Goal: Complete application form: Complete application form

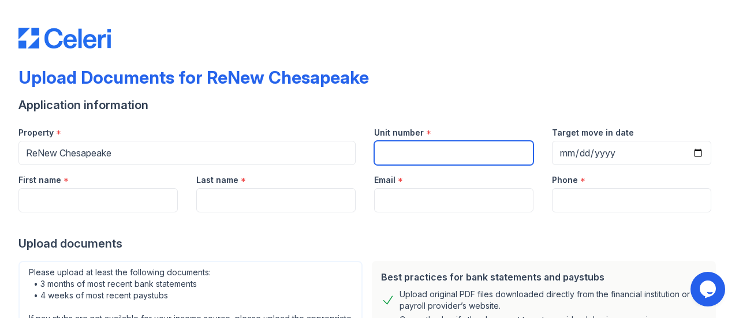
click at [431, 154] on input "Unit number" at bounding box center [453, 153] width 159 height 24
type input "C"
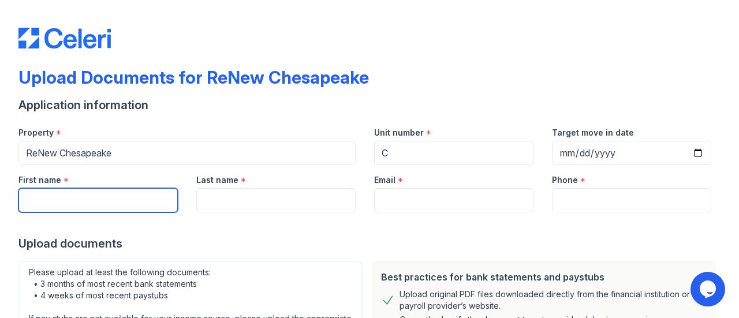
click at [155, 200] on input "First name" at bounding box center [97, 200] width 159 height 24
type input "Barbarella"
type input "Burden"
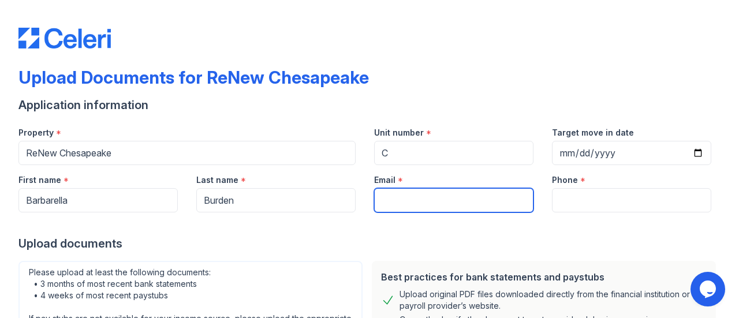
type input "[EMAIL_ADDRESS][DOMAIN_NAME]"
type input "9173657232"
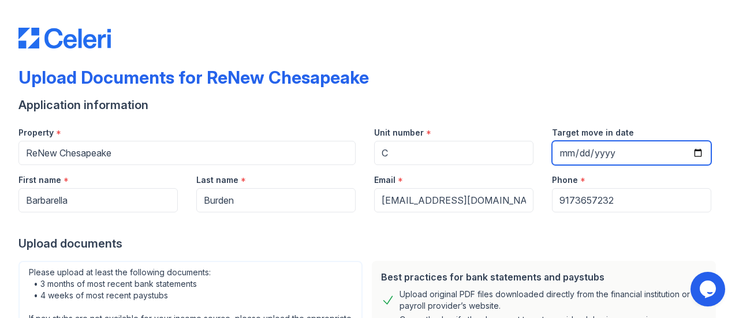
click at [688, 153] on input "Target move in date" at bounding box center [631, 153] width 159 height 24
type input "[DATE]"
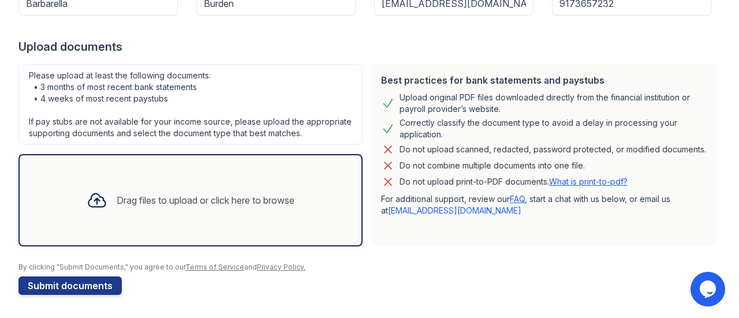
scroll to position [207, 0]
click at [154, 199] on div "Drag files to upload or click here to browse" at bounding box center [206, 201] width 178 height 14
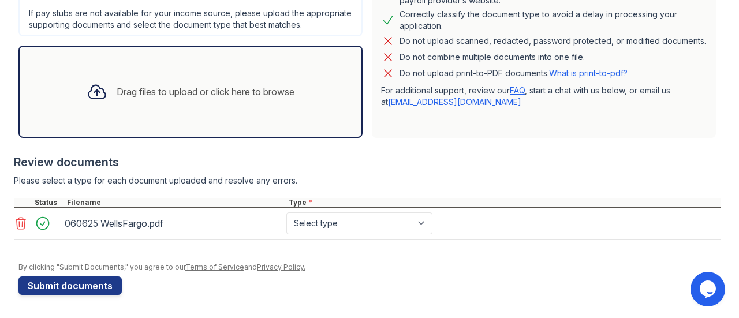
scroll to position [315, 0]
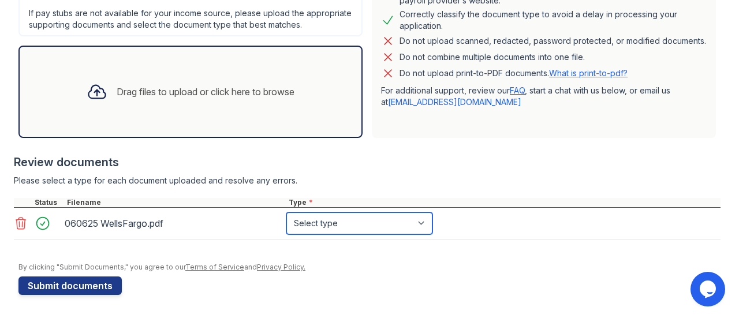
click at [423, 221] on select "Select type Paystub Bank Statement Offer Letter Tax Documents Benefit Award Let…" at bounding box center [359, 224] width 146 height 22
select select "bank_statement"
click at [286, 213] on select "Select type Paystub Bank Statement Offer Letter Tax Documents Benefit Award Let…" at bounding box center [359, 224] width 146 height 22
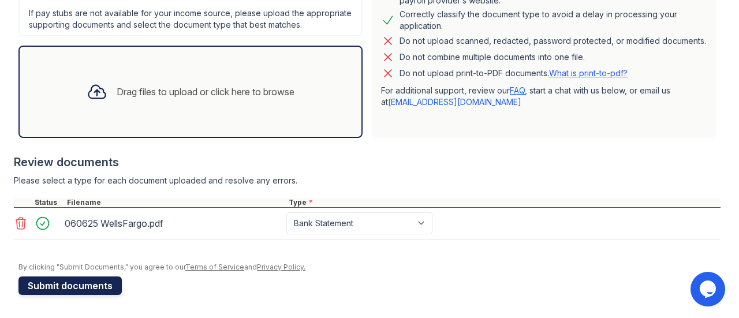
click at [70, 286] on button "Submit documents" at bounding box center [69, 286] width 103 height 18
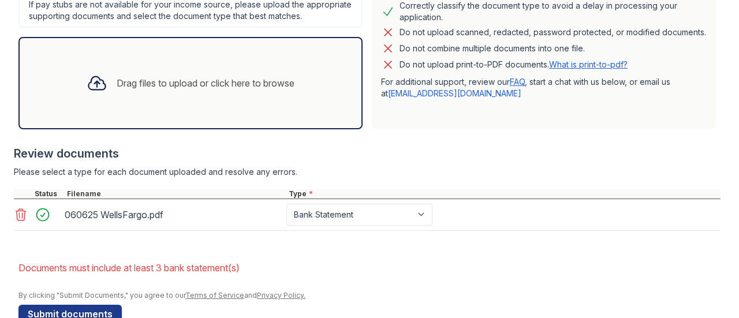
scroll to position [370, 0]
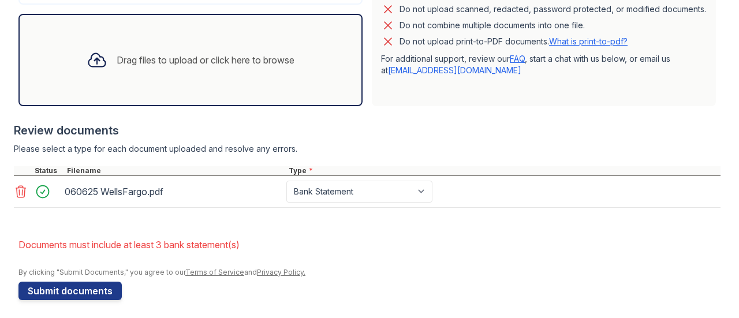
click at [226, 67] on div "Drag files to upload or click here to browse" at bounding box center [206, 60] width 178 height 14
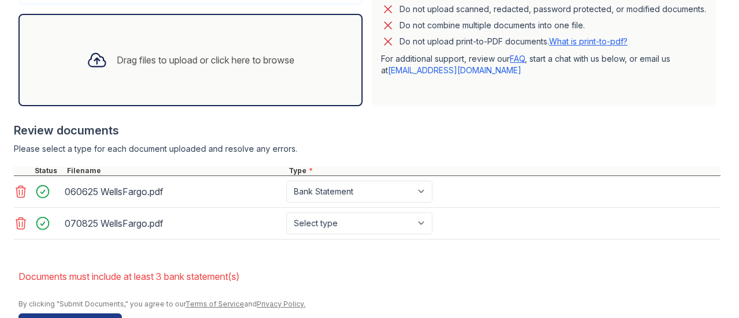
click at [199, 66] on div "Drag files to upload or click here to browse" at bounding box center [206, 60] width 178 height 14
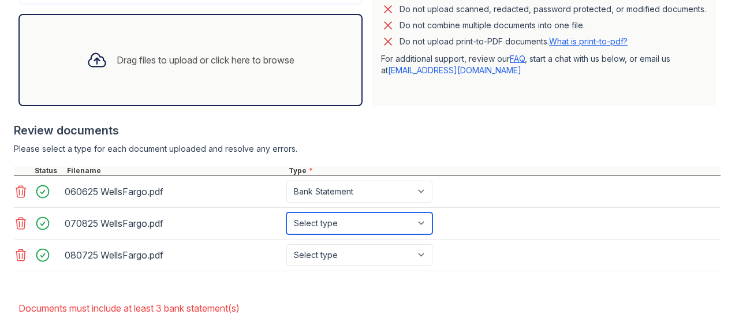
click at [423, 232] on select "Select type Paystub Bank Statement Offer Letter Tax Documents Benefit Award Let…" at bounding box center [359, 224] width 146 height 22
select select "bank_statement"
click at [286, 222] on select "Select type Paystub Bank Statement Offer Letter Tax Documents Benefit Award Let…" at bounding box center [359, 224] width 146 height 22
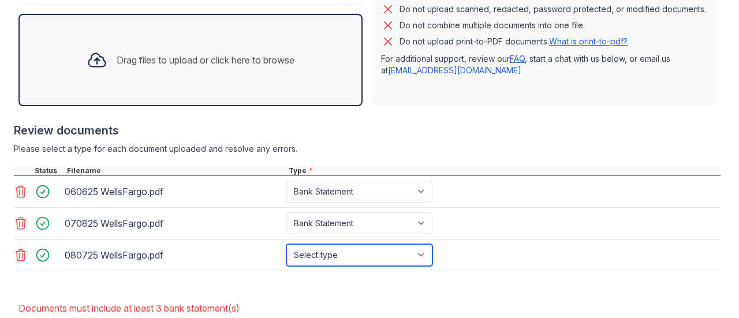
click at [424, 265] on select "Select type Paystub Bank Statement Offer Letter Tax Documents Benefit Award Let…" at bounding box center [359, 255] width 146 height 22
select select "bank_statement"
click at [286, 254] on select "Select type Paystub Bank Statement Offer Letter Tax Documents Benefit Award Let…" at bounding box center [359, 255] width 146 height 22
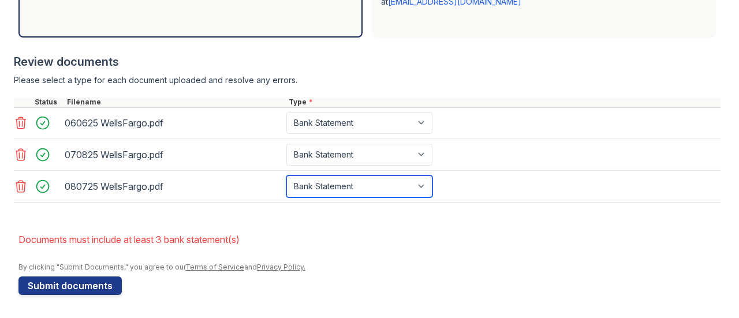
scroll to position [447, 0]
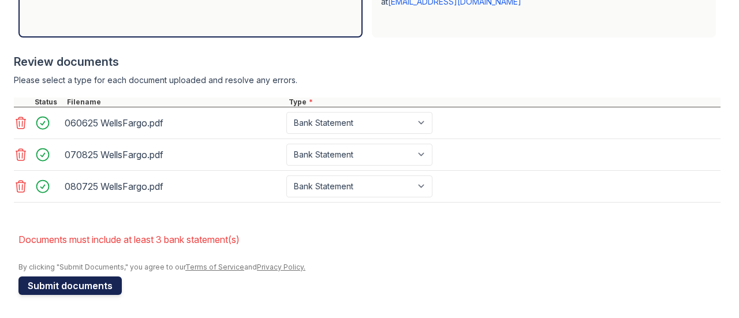
click at [83, 284] on button "Submit documents" at bounding box center [69, 286] width 103 height 18
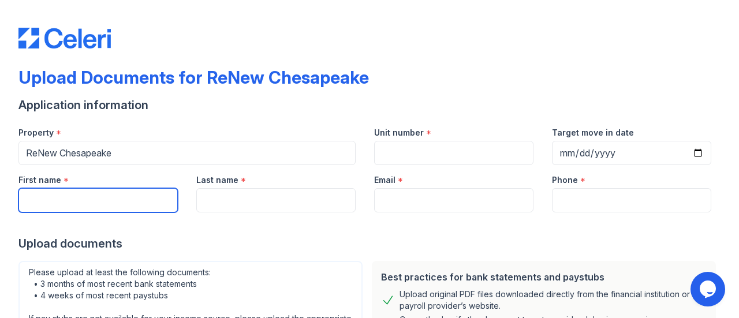
click at [157, 195] on input "First name" at bounding box center [97, 200] width 159 height 24
type input "Barbarella"
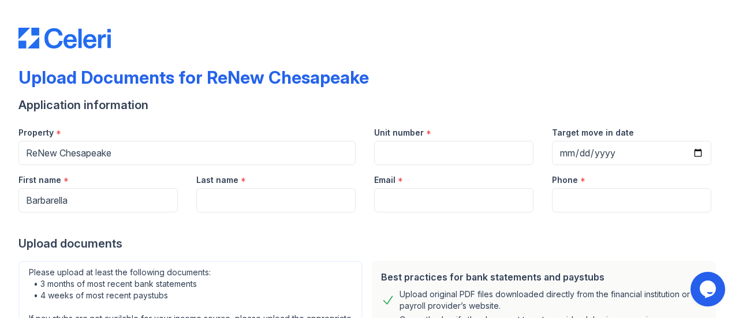
type input "Burden"
type input "bburden357@gmail.com"
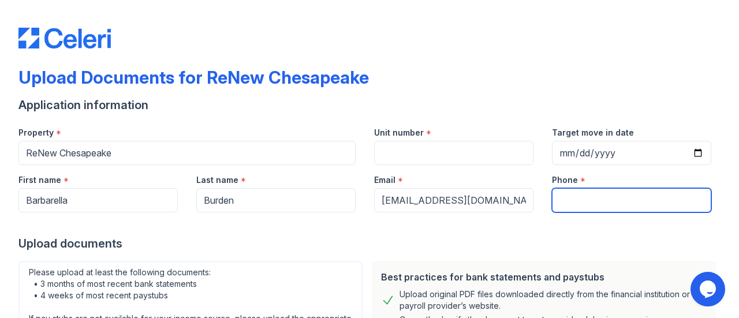
type input "9173657232"
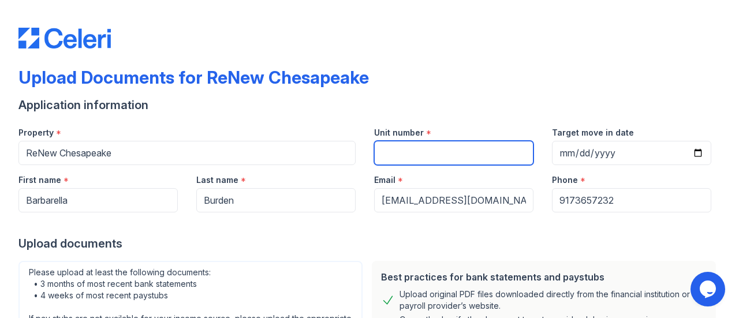
click at [407, 154] on input "Unit number" at bounding box center [453, 153] width 159 height 24
type input "C"
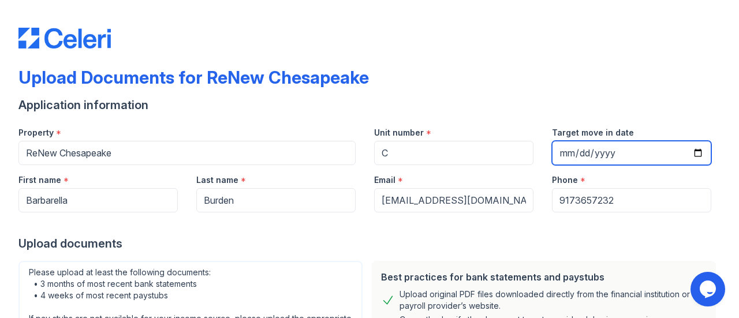
click at [602, 151] on input "Target move in date" at bounding box center [631, 153] width 159 height 24
click at [691, 149] on input "Target move in date" at bounding box center [631, 153] width 159 height 24
type input "[DATE]"
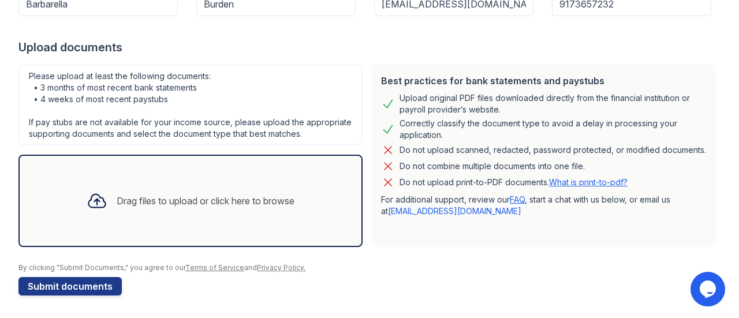
scroll to position [207, 0]
click at [172, 196] on div "Drag files to upload or click here to browse" at bounding box center [206, 201] width 178 height 14
click at [135, 200] on div "Drag files to upload or click here to browse" at bounding box center [206, 201] width 178 height 14
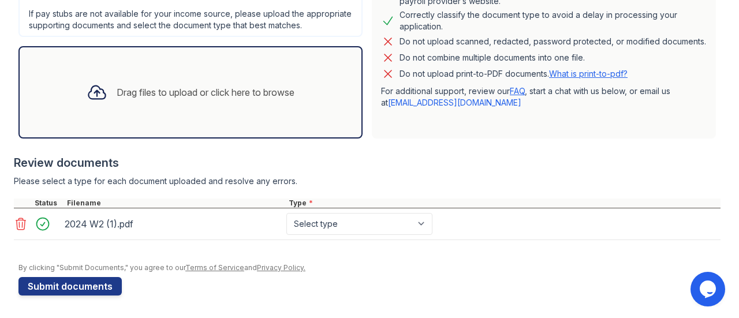
scroll to position [315, 0]
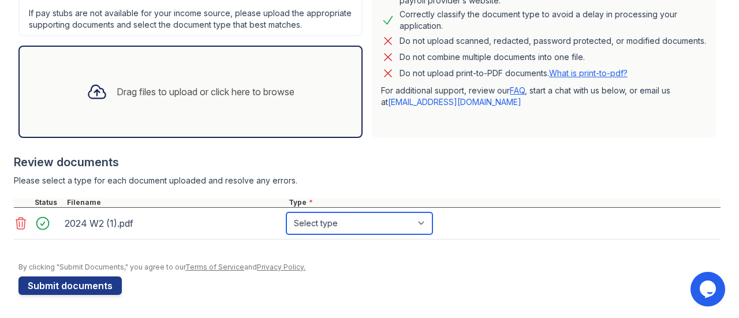
click at [423, 222] on select "Select type Paystub Bank Statement Offer Letter Tax Documents Benefit Award Let…" at bounding box center [359, 224] width 146 height 22
select select "tax_documents"
click at [286, 213] on select "Select type Paystub Bank Statement Offer Letter Tax Documents Benefit Award Let…" at bounding box center [359, 224] width 146 height 22
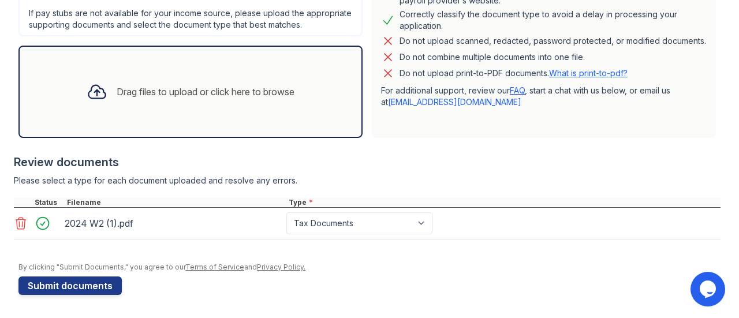
click at [178, 94] on div "Drag files to upload or click here to browse" at bounding box center [206, 92] width 178 height 14
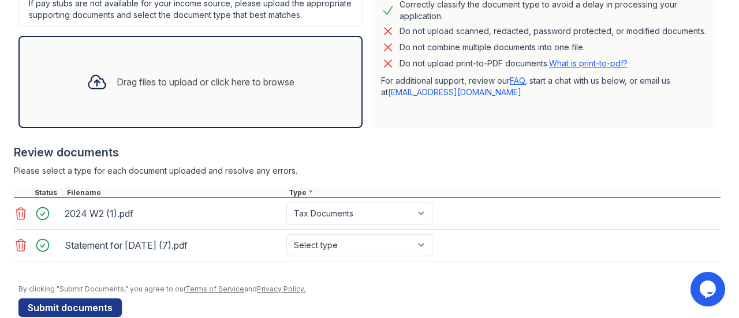
click at [170, 89] on div "Drag files to upload or click here to browse" at bounding box center [206, 82] width 178 height 14
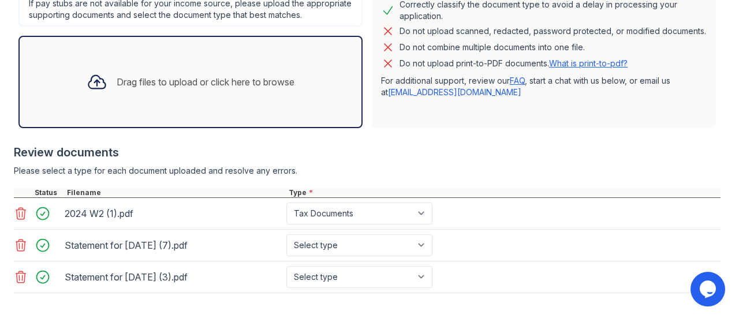
click at [157, 81] on div "Drag files to upload or click here to browse" at bounding box center [190, 81] width 226 height 39
click at [194, 89] on div "Drag files to upload or click here to browse" at bounding box center [206, 82] width 178 height 14
click at [244, 81] on div "Drag files to upload or click here to browse" at bounding box center [190, 81] width 226 height 39
click at [199, 87] on div "Drag files to upload or click here to browse" at bounding box center [206, 82] width 178 height 14
click at [178, 89] on div "Drag files to upload or click here to browse" at bounding box center [206, 82] width 178 height 14
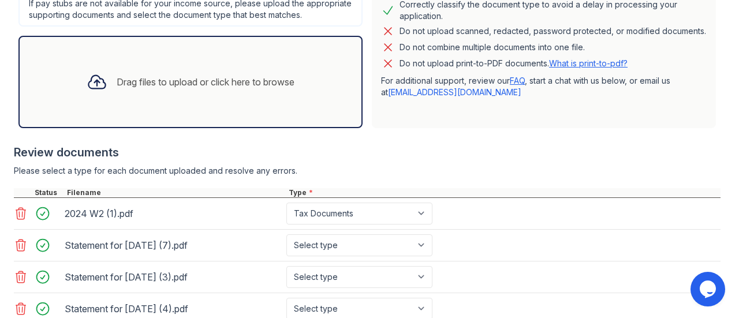
click at [254, 87] on div "Drag files to upload or click here to browse" at bounding box center [206, 82] width 178 height 14
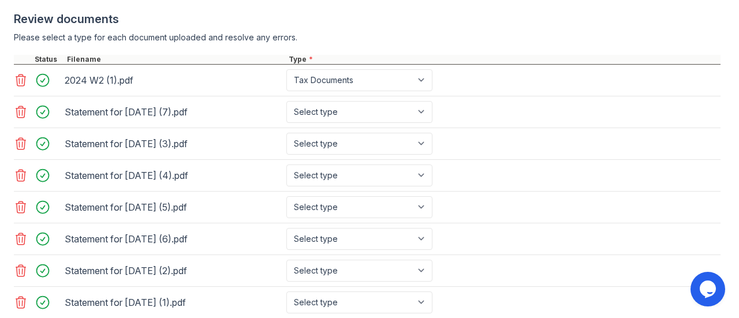
scroll to position [477, 0]
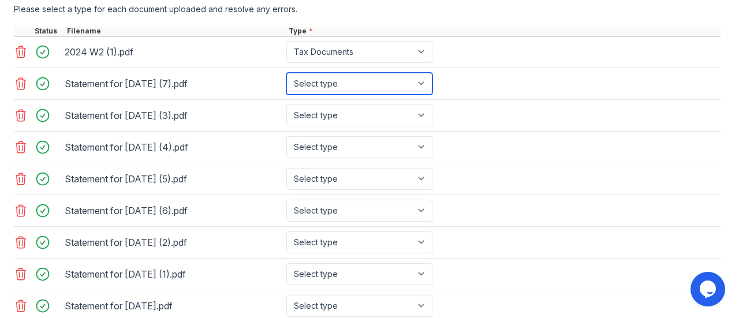
click at [424, 93] on select "Select type Paystub Bank Statement Offer Letter Tax Documents Benefit Award Let…" at bounding box center [359, 84] width 146 height 22
select select "paystub"
click at [286, 83] on select "Select type Paystub Bank Statement Offer Letter Tax Documents Benefit Award Let…" at bounding box center [359, 84] width 146 height 22
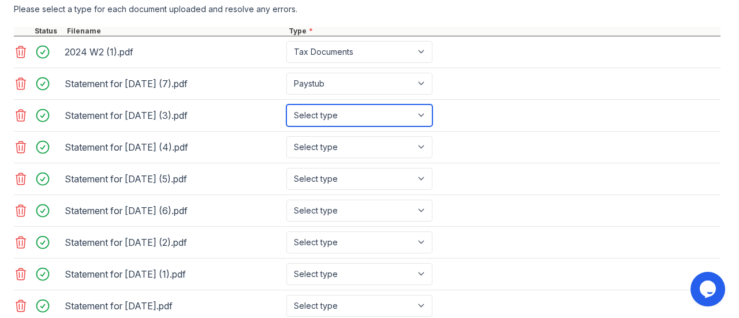
click at [426, 125] on select "Select type Paystub Bank Statement Offer Letter Tax Documents Benefit Award Let…" at bounding box center [359, 116] width 146 height 22
select select "paystub"
click at [286, 114] on select "Select type Paystub Bank Statement Offer Letter Tax Documents Benefit Award Let…" at bounding box center [359, 116] width 146 height 22
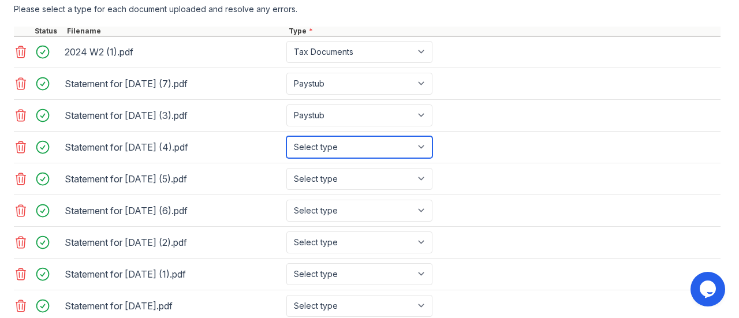
click at [426, 158] on select "Select type Paystub Bank Statement Offer Letter Tax Documents Benefit Award Let…" at bounding box center [359, 147] width 146 height 22
select select "paystub"
click at [286, 145] on select "Select type Paystub Bank Statement Offer Letter Tax Documents Benefit Award Let…" at bounding box center [359, 147] width 146 height 22
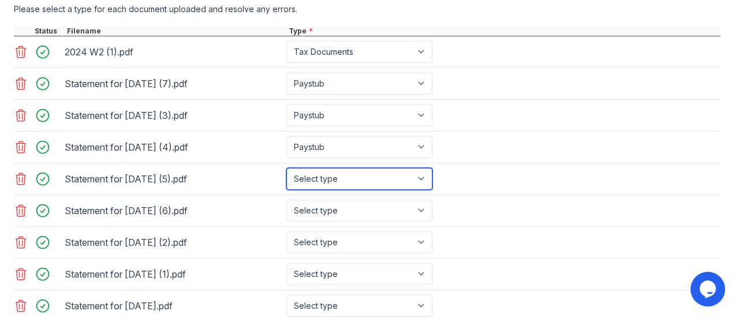
click at [424, 187] on select "Select type Paystub Bank Statement Offer Letter Tax Documents Benefit Award Let…" at bounding box center [359, 179] width 146 height 22
select select "paystub"
click at [286, 176] on select "Select type Paystub Bank Statement Offer Letter Tax Documents Benefit Award Let…" at bounding box center [359, 179] width 146 height 22
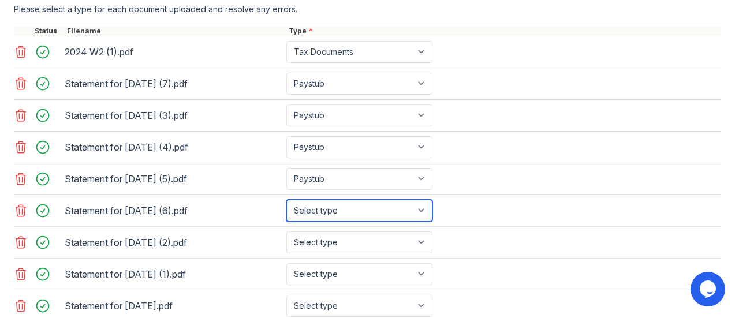
click at [425, 219] on select "Select type Paystub Bank Statement Offer Letter Tax Documents Benefit Award Let…" at bounding box center [359, 211] width 146 height 22
select select "paystub"
click at [286, 207] on select "Select type Paystub Bank Statement Offer Letter Tax Documents Benefit Award Let…" at bounding box center [359, 211] width 146 height 22
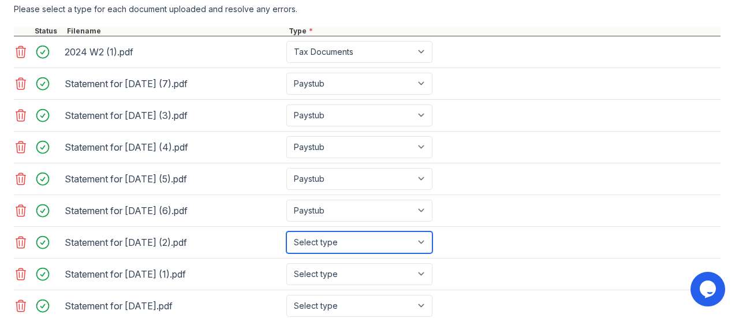
click at [420, 247] on select "Select type Paystub Bank Statement Offer Letter Tax Documents Benefit Award Let…" at bounding box center [359, 243] width 146 height 22
select select "paystub"
click at [286, 239] on select "Select type Paystub Bank Statement Offer Letter Tax Documents Benefit Award Let…" at bounding box center [359, 243] width 146 height 22
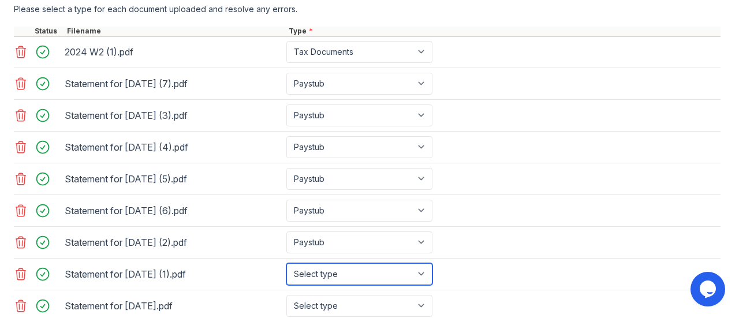
click at [423, 281] on select "Select type Paystub Bank Statement Offer Letter Tax Documents Benefit Award Let…" at bounding box center [359, 274] width 146 height 22
select select "paystub"
click at [286, 270] on select "Select type Paystub Bank Statement Offer Letter Tax Documents Benefit Award Let…" at bounding box center [359, 274] width 146 height 22
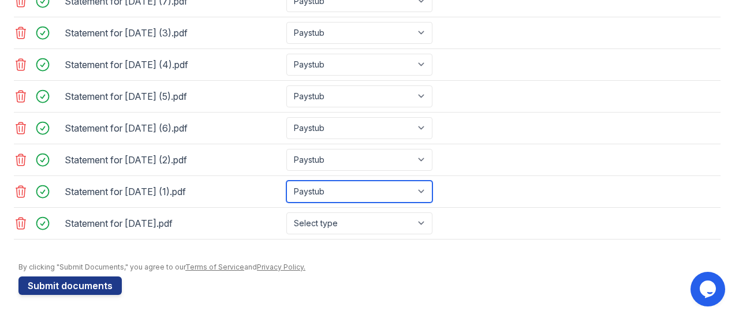
scroll to position [565, 0]
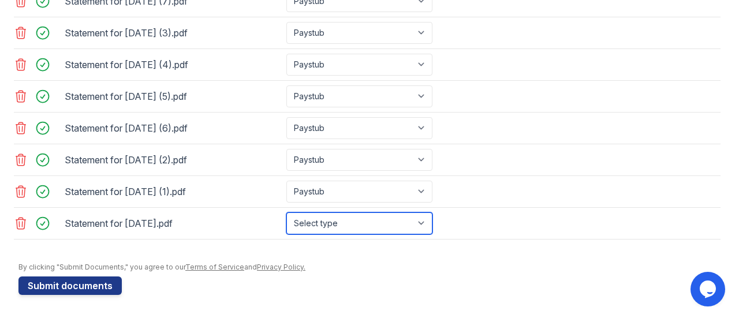
click at [421, 224] on select "Select type Paystub Bank Statement Offer Letter Tax Documents Benefit Award Let…" at bounding box center [359, 224] width 146 height 22
select select "paystub"
click at [286, 213] on select "Select type Paystub Bank Statement Offer Letter Tax Documents Benefit Award Let…" at bounding box center [359, 224] width 146 height 22
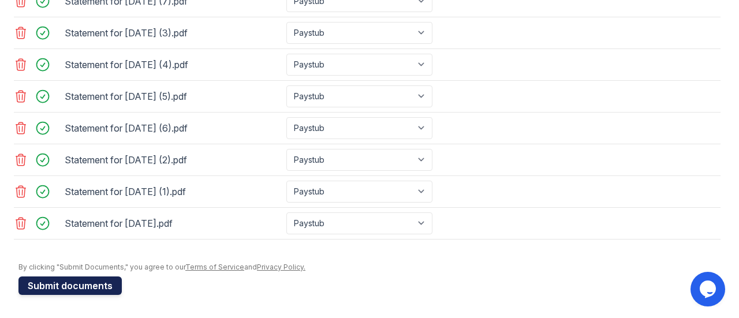
click at [75, 283] on button "Submit documents" at bounding box center [69, 286] width 103 height 18
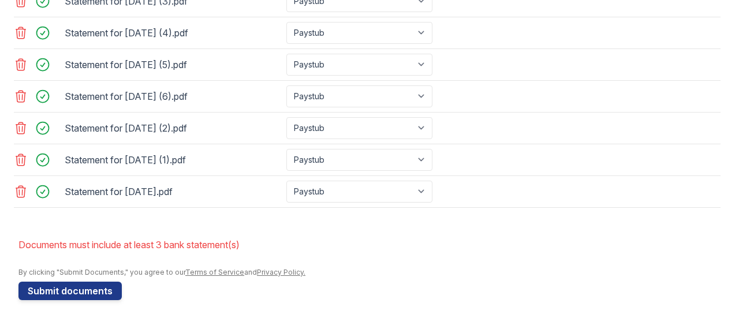
scroll to position [634, 0]
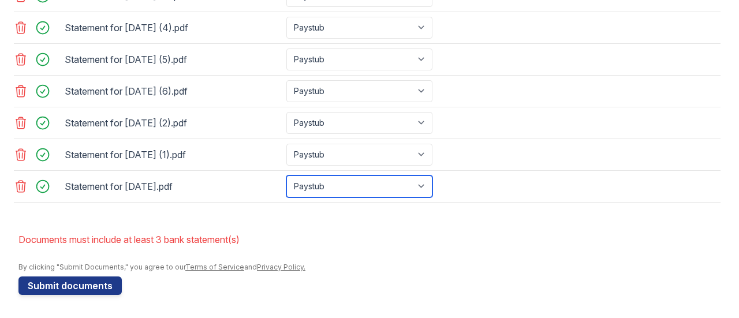
click at [423, 183] on select "Paystub Bank Statement Offer Letter Tax Documents Benefit Award Letter Investme…" at bounding box center [359, 187] width 146 height 22
select select "bank_statement"
click at [286, 176] on select "Paystub Bank Statement Offer Letter Tax Documents Benefit Award Letter Investme…" at bounding box center [359, 187] width 146 height 22
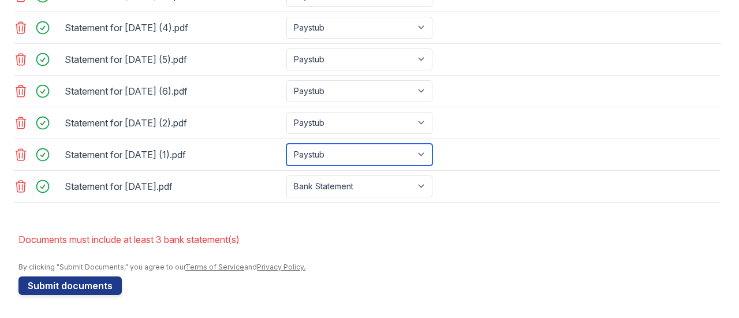
click at [425, 155] on select "Paystub Bank Statement Offer Letter Tax Documents Benefit Award Letter Investme…" at bounding box center [359, 155] width 146 height 22
select select "bank_statement"
click at [286, 145] on select "Paystub Bank Statement Offer Letter Tax Documents Benefit Award Letter Investme…" at bounding box center [359, 155] width 146 height 22
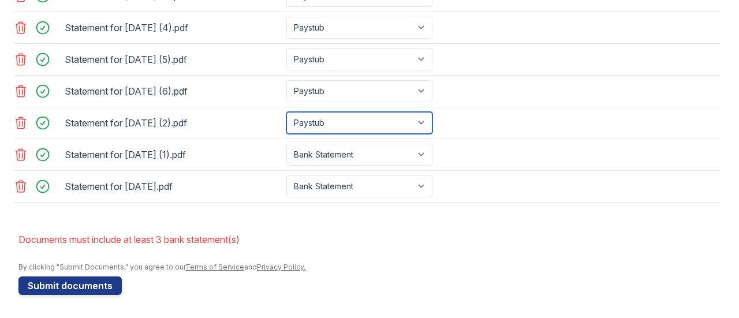
click at [424, 120] on select "Paystub Bank Statement Offer Letter Tax Documents Benefit Award Letter Investme…" at bounding box center [359, 123] width 146 height 22
select select "bank_statement"
click at [286, 114] on select "Paystub Bank Statement Offer Letter Tax Documents Benefit Award Letter Investme…" at bounding box center [359, 123] width 146 height 22
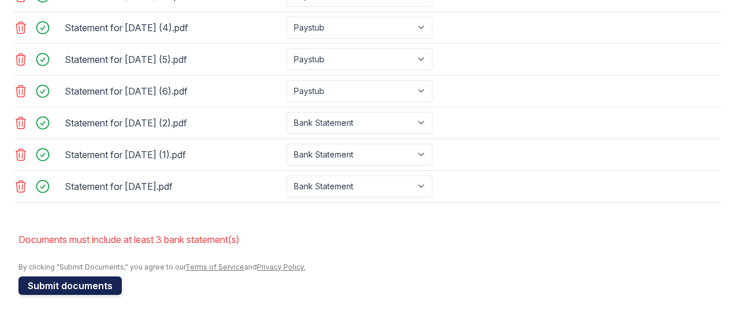
click at [81, 291] on button "Submit documents" at bounding box center [69, 286] width 103 height 18
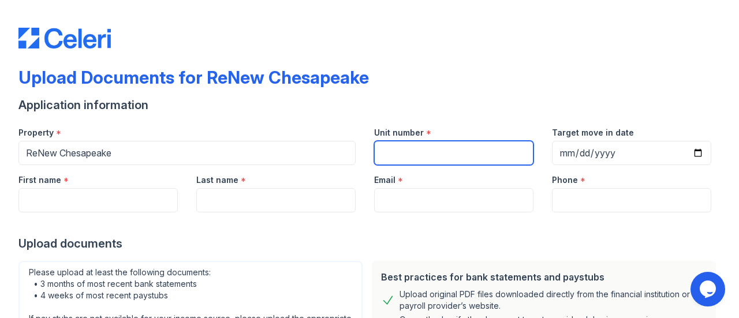
click at [414, 147] on input "Unit number" at bounding box center [453, 153] width 159 height 24
type input "C"
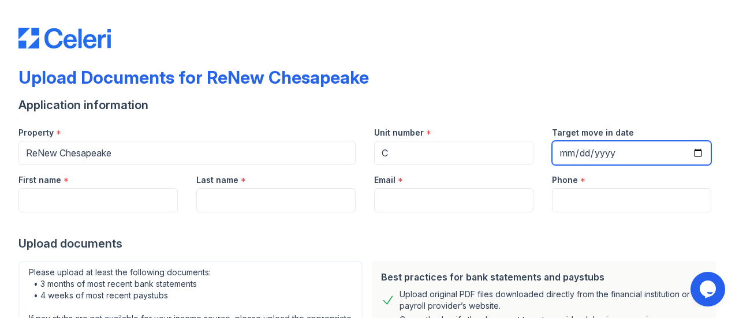
click at [687, 155] on input "Target move in date" at bounding box center [631, 153] width 159 height 24
type input "[DATE]"
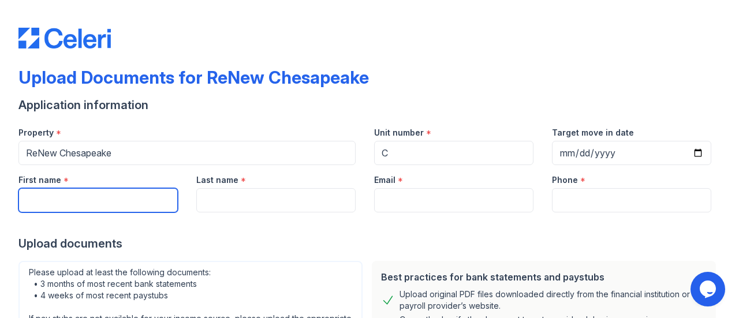
click at [92, 198] on input "First name" at bounding box center [97, 200] width 159 height 24
type input "Barbarella"
type input "Burden"
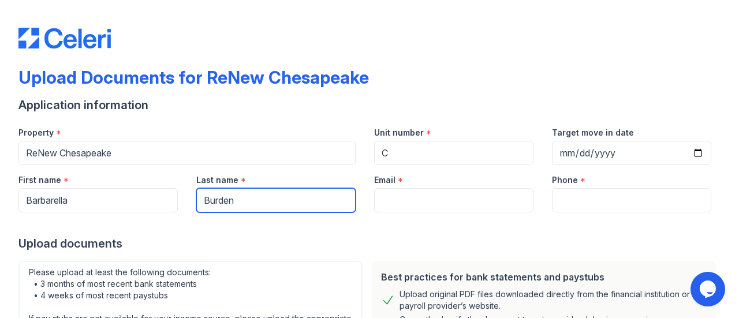
type input "[EMAIL_ADDRESS][DOMAIN_NAME]"
type input "9173657232"
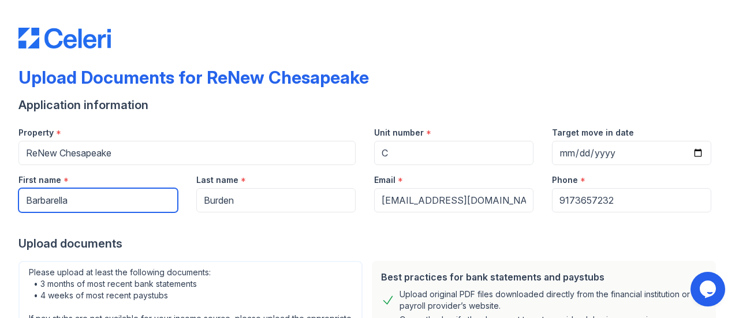
scroll to position [207, 0]
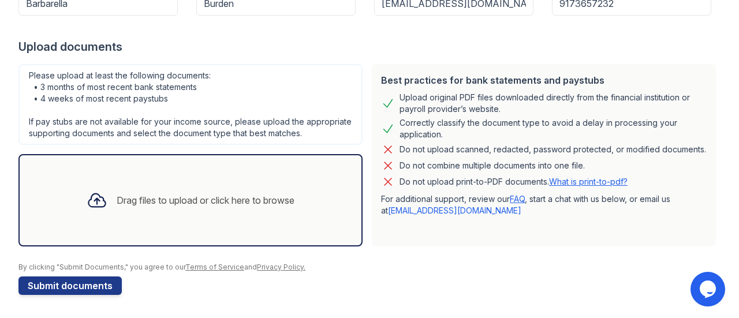
click at [178, 204] on div "Drag files to upload or click here to browse" at bounding box center [206, 201] width 178 height 14
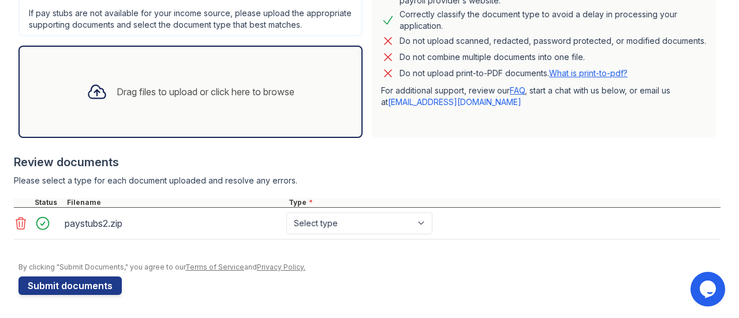
scroll to position [315, 0]
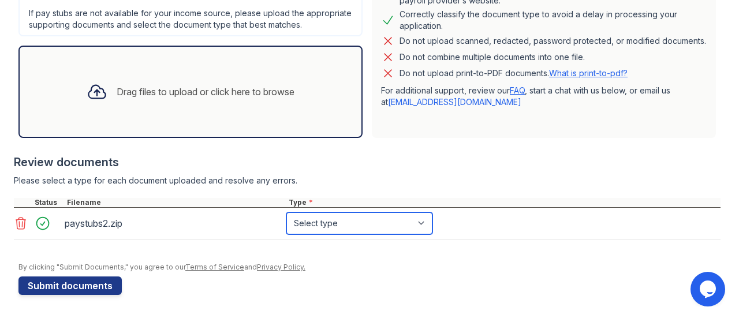
click at [425, 221] on select "Select type Paystub Bank Statement Offer Letter Tax Documents Benefit Award Let…" at bounding box center [359, 224] width 146 height 22
select select "bank_statement"
click at [286, 213] on select "Select type Paystub Bank Statement Offer Letter Tax Documents Benefit Award Let…" at bounding box center [359, 224] width 146 height 22
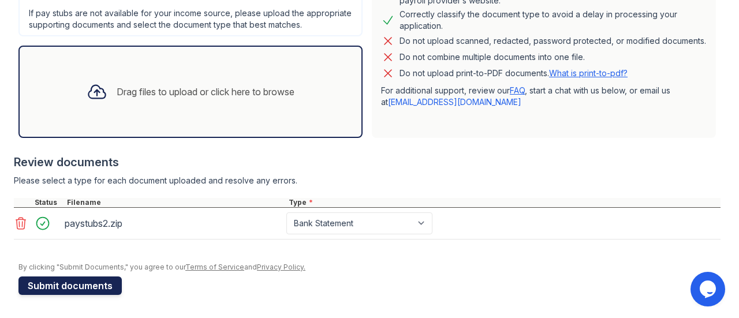
click at [58, 281] on button "Submit documents" at bounding box center [69, 286] width 103 height 18
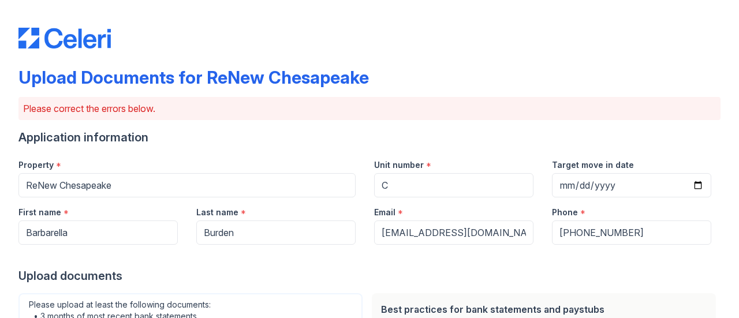
scroll to position [278, 0]
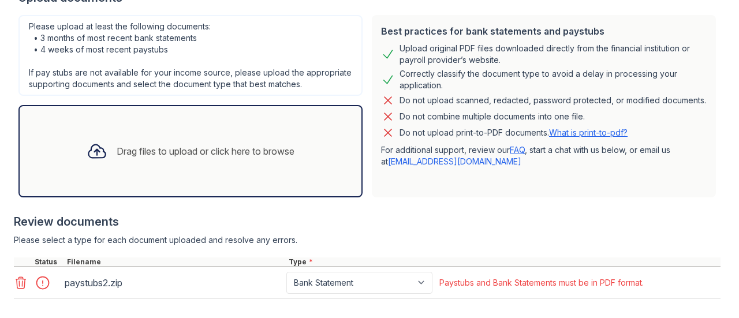
click at [21, 289] on icon at bounding box center [21, 283] width 14 height 14
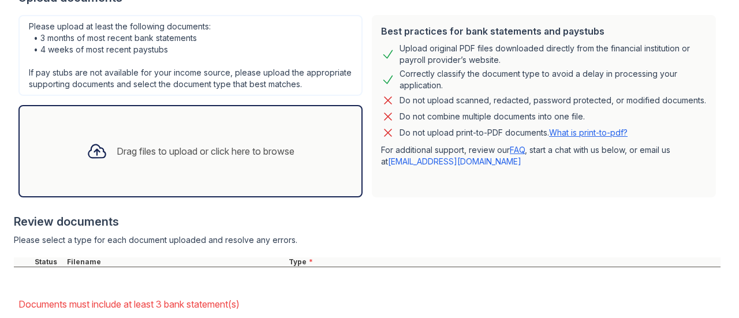
click at [150, 158] on div "Drag files to upload or click here to browse" at bounding box center [206, 151] width 178 height 14
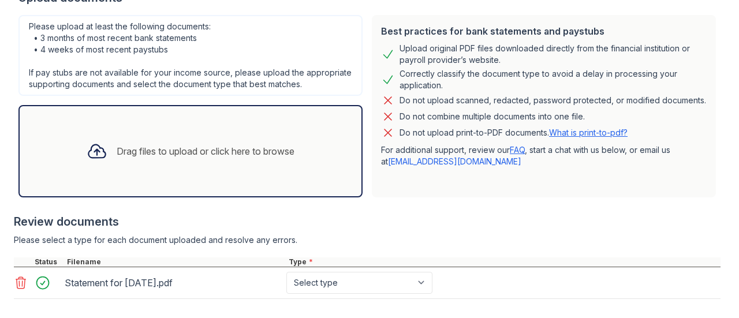
click at [162, 158] on div "Drag files to upload or click here to browse" at bounding box center [206, 151] width 178 height 14
click at [231, 152] on div "Drag files to upload or click here to browse" at bounding box center [190, 151] width 226 height 39
click at [247, 157] on div "Drag files to upload or click here to browse" at bounding box center [206, 151] width 178 height 14
click at [267, 158] on div "Drag files to upload or click here to browse" at bounding box center [206, 151] width 178 height 14
click at [255, 158] on div "Drag files to upload or click here to browse" at bounding box center [206, 151] width 178 height 14
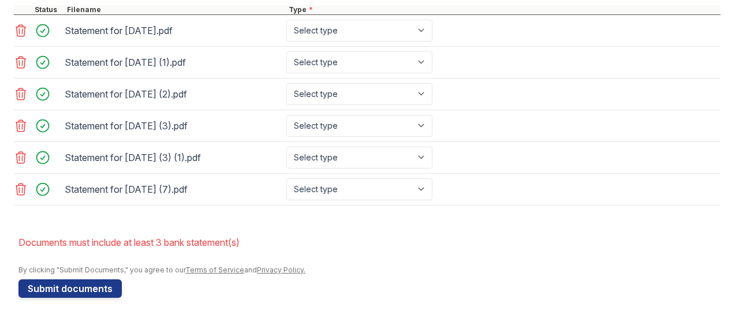
scroll to position [533, 0]
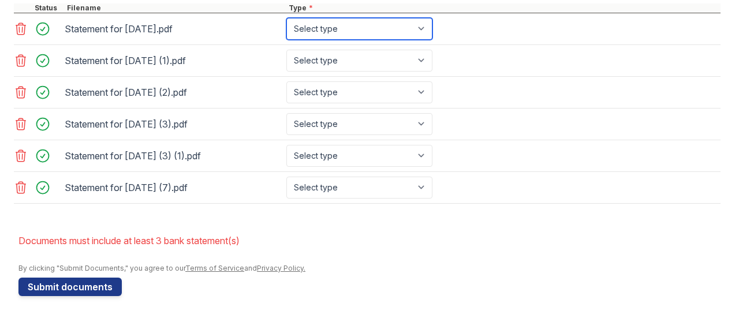
click at [421, 38] on select "Select type Paystub Bank Statement Offer Letter Tax Documents Benefit Award Let…" at bounding box center [359, 29] width 146 height 22
select select "paystub"
click at [286, 28] on select "Select type Paystub Bank Statement Offer Letter Tax Documents Benefit Award Let…" at bounding box center [359, 29] width 146 height 22
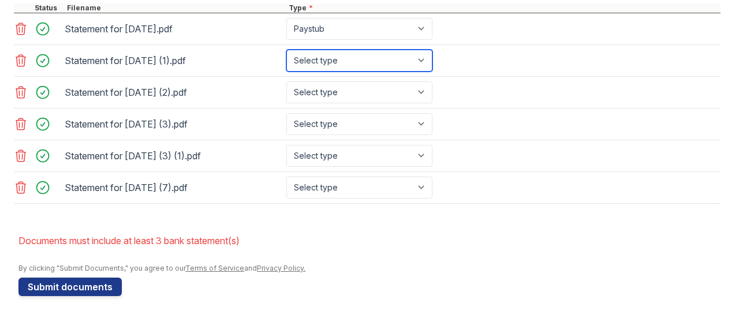
click at [427, 68] on select "Select type Paystub Bank Statement Offer Letter Tax Documents Benefit Award Let…" at bounding box center [359, 61] width 146 height 22
select select "paystub"
click at [286, 59] on select "Select type Paystub Bank Statement Offer Letter Tax Documents Benefit Award Let…" at bounding box center [359, 61] width 146 height 22
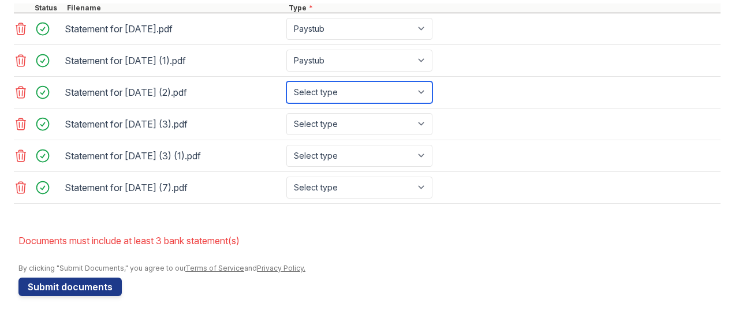
click at [427, 99] on select "Select type Paystub Bank Statement Offer Letter Tax Documents Benefit Award Let…" at bounding box center [359, 92] width 146 height 22
select select "paystub"
click at [286, 91] on select "Select type Paystub Bank Statement Offer Letter Tax Documents Benefit Award Let…" at bounding box center [359, 92] width 146 height 22
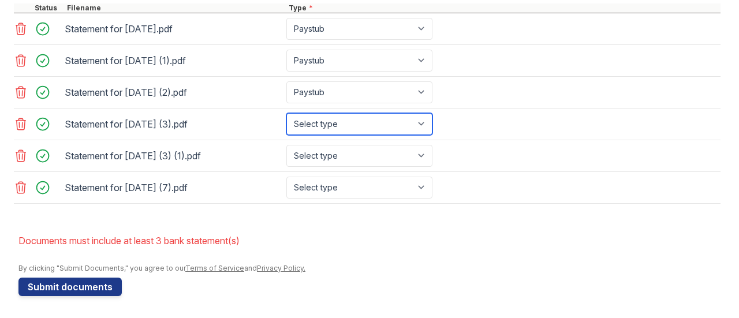
click at [424, 133] on select "Select type Paystub Bank Statement Offer Letter Tax Documents Benefit Award Let…" at bounding box center [359, 124] width 146 height 22
select select "bank_statement"
click at [286, 122] on select "Select type Paystub Bank Statement Offer Letter Tax Documents Benefit Award Let…" at bounding box center [359, 124] width 146 height 22
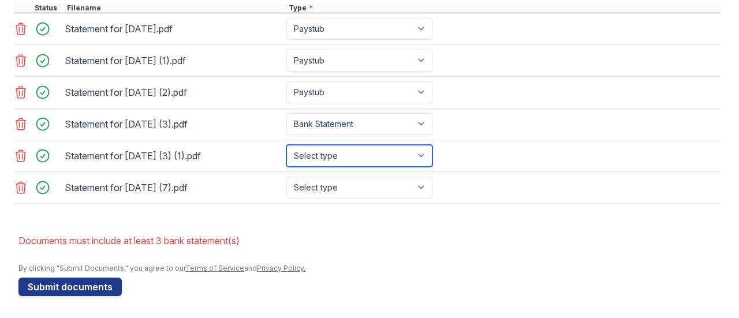
click at [422, 166] on select "Select type Paystub Bank Statement Offer Letter Tax Documents Benefit Award Let…" at bounding box center [359, 156] width 146 height 22
select select "bank_statement"
click at [286, 153] on select "Select type Paystub Bank Statement Offer Letter Tax Documents Benefit Award Let…" at bounding box center [359, 156] width 146 height 22
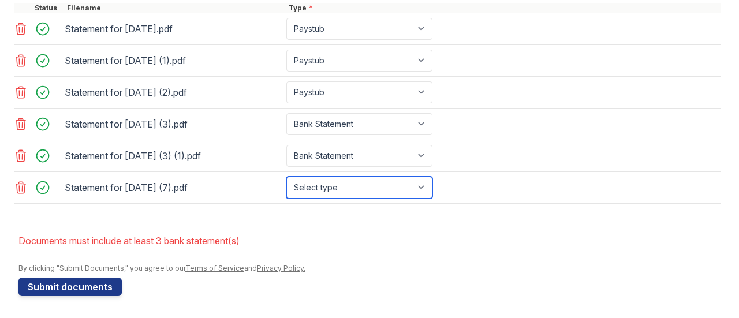
click at [427, 195] on select "Select type Paystub Bank Statement Offer Letter Tax Documents Benefit Award Let…" at bounding box center [359, 188] width 146 height 22
select select "bank_statement"
click at [286, 184] on select "Select type Paystub Bank Statement Offer Letter Tax Documents Benefit Award Let…" at bounding box center [359, 188] width 146 height 22
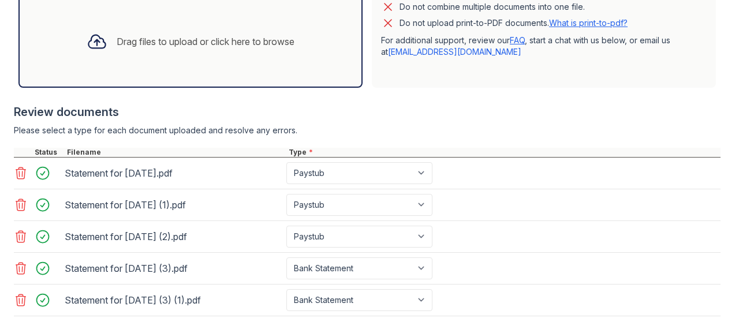
scroll to position [371, 0]
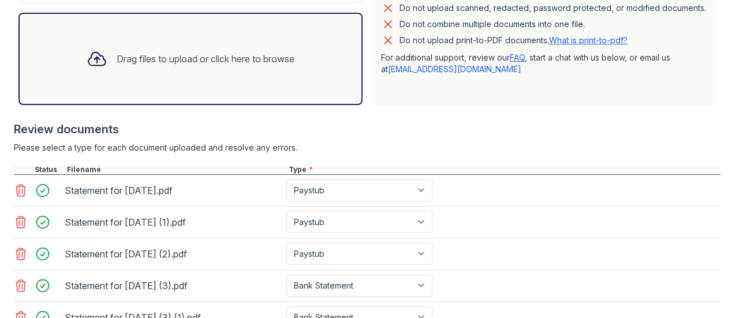
click at [207, 77] on div "Drag files to upload or click here to browse" at bounding box center [190, 58] width 226 height 39
click at [246, 62] on div "Drag files to upload or click here to browse" at bounding box center [190, 58] width 226 height 39
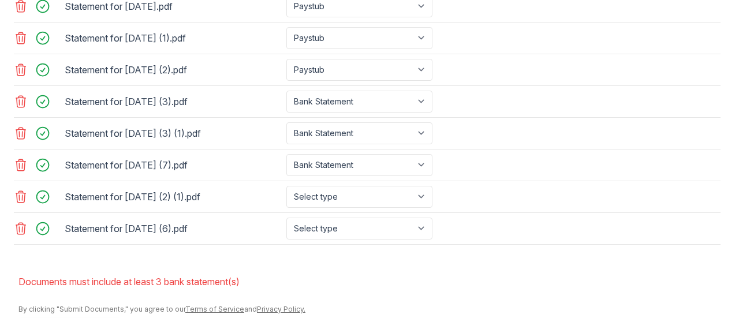
scroll to position [563, 0]
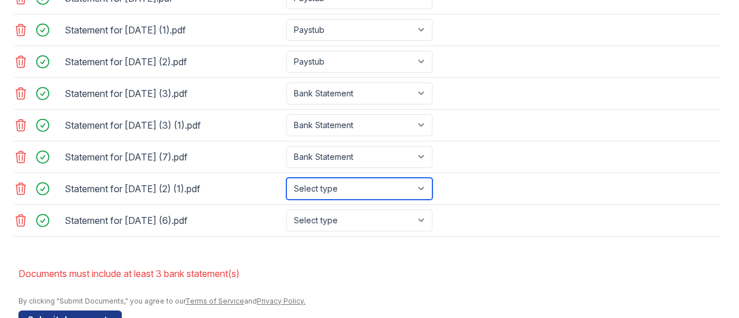
click at [423, 199] on select "Select type Paystub Bank Statement Offer Letter Tax Documents Benefit Award Let…" at bounding box center [359, 189] width 146 height 22
select select "paystub"
click at [286, 184] on select "Select type Paystub Bank Statement Offer Letter Tax Documents Benefit Award Let…" at bounding box center [359, 189] width 146 height 22
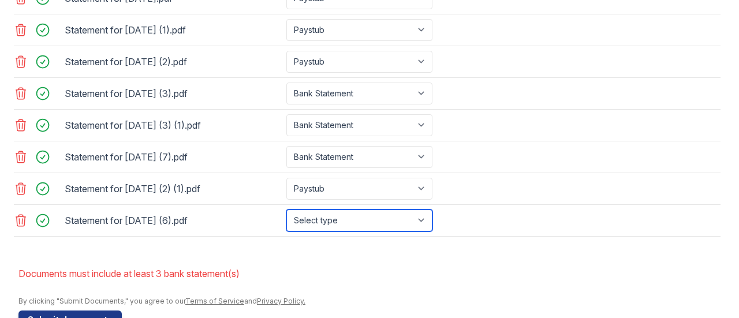
click at [423, 226] on select "Select type Paystub Bank Statement Offer Letter Tax Documents Benefit Award Let…" at bounding box center [359, 221] width 146 height 22
select select "paystub"
click at [286, 215] on select "Select type Paystub Bank Statement Offer Letter Tax Documents Benefit Award Let…" at bounding box center [359, 221] width 146 height 22
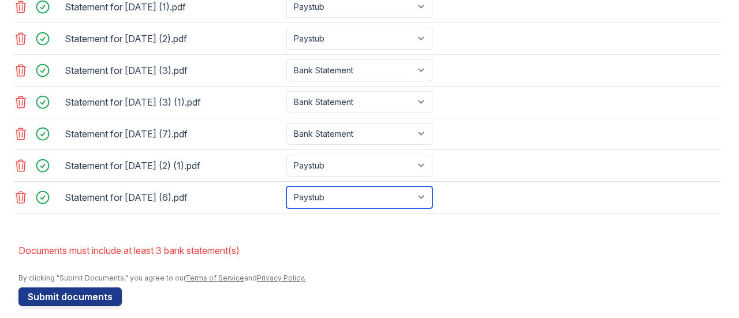
scroll to position [603, 0]
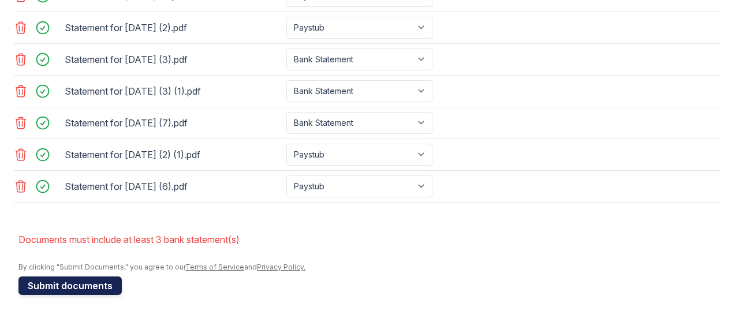
click at [70, 289] on button "Submit documents" at bounding box center [69, 286] width 103 height 18
